Goal: Find contact information: Find contact information

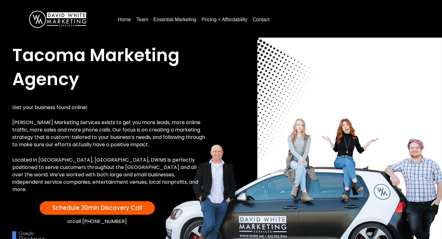
click at [263, 20] on link "Contact" at bounding box center [261, 20] width 22 height 10
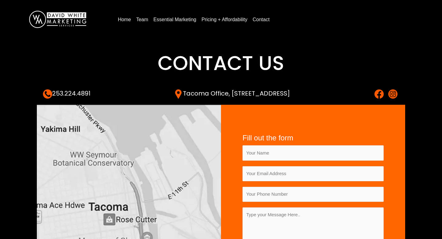
click at [112, 17] on div "Home Team Essential Marketing Pricing + Affordability Contact" at bounding box center [272, 19] width 327 height 22
